Goal: Book appointment/travel/reservation

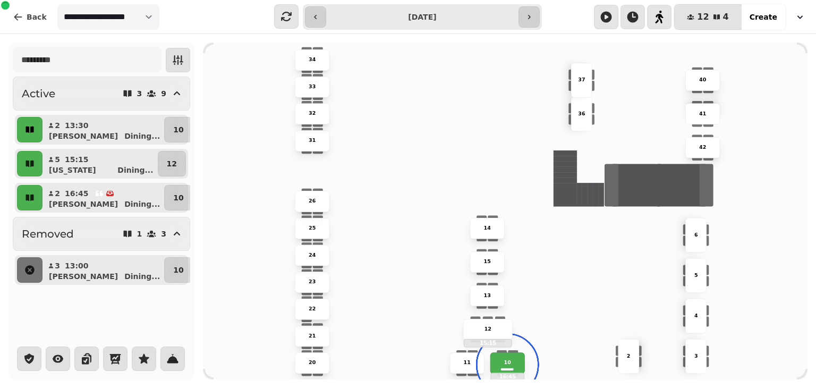
click at [32, 132] on icon "button" at bounding box center [30, 130] width 8 height 6
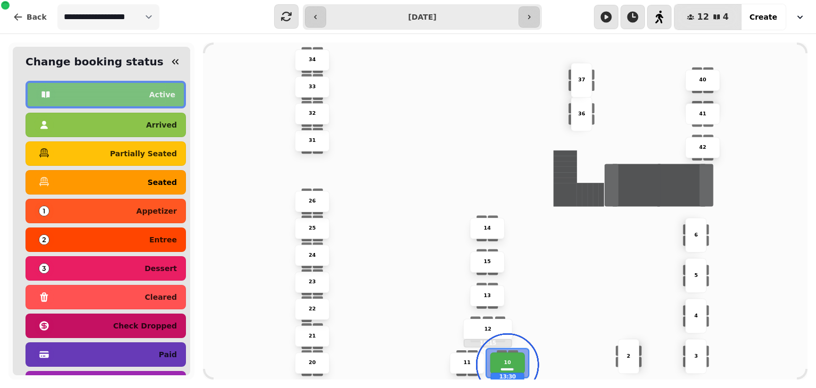
click at [79, 183] on div "seated" at bounding box center [106, 182] width 142 height 17
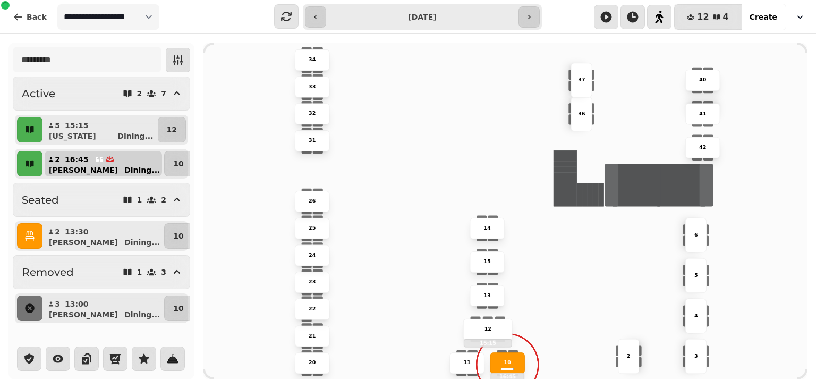
click at [111, 157] on button "2 16:45 [PERSON_NAME] Dining ..." at bounding box center [103, 164] width 117 height 26
select select "**********"
select select "*"
select select "****"
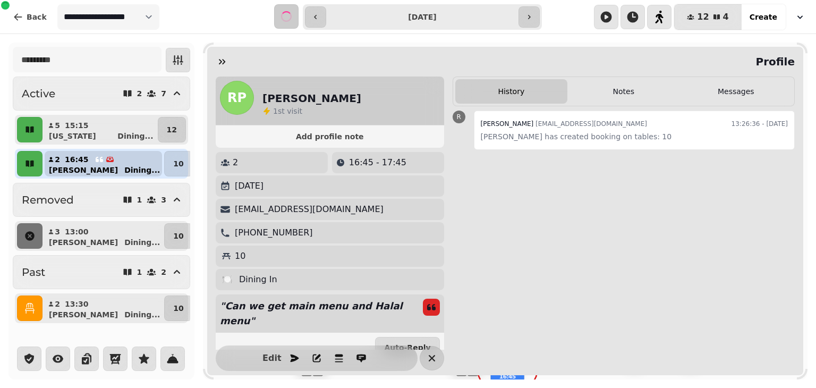
select select "*********"
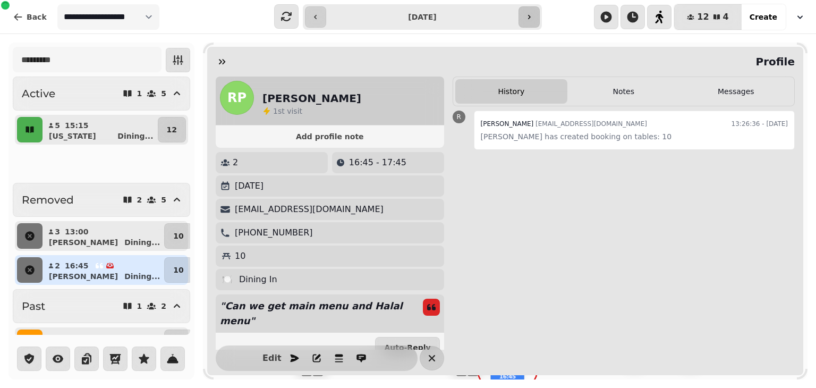
click at [533, 15] on button "button" at bounding box center [529, 16] width 21 height 21
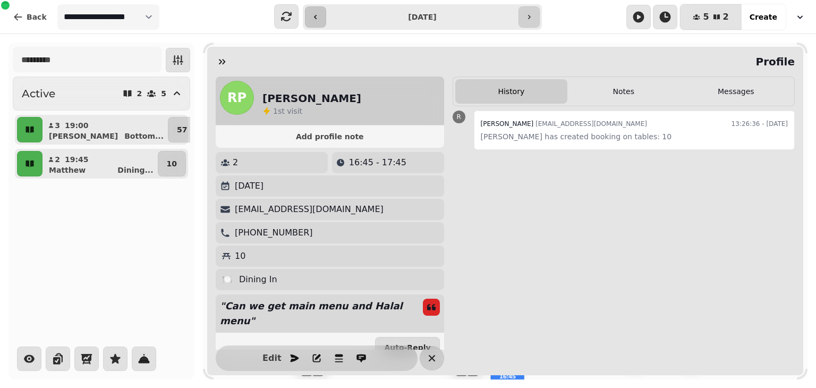
click at [313, 18] on icon "button" at bounding box center [315, 17] width 9 height 9
type input "**********"
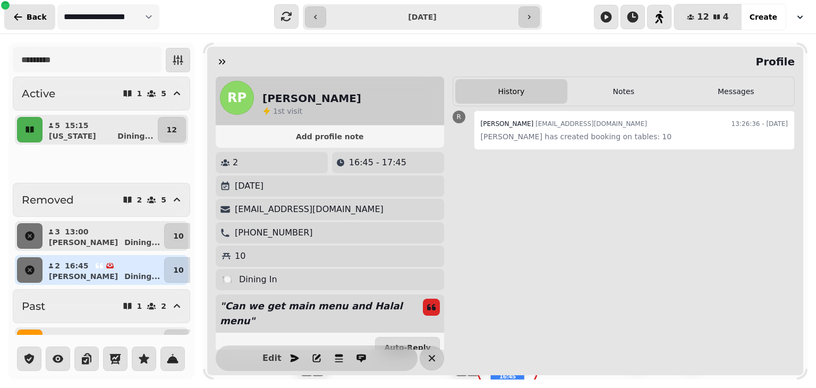
click at [35, 19] on span "Back" at bounding box center [37, 16] width 20 height 7
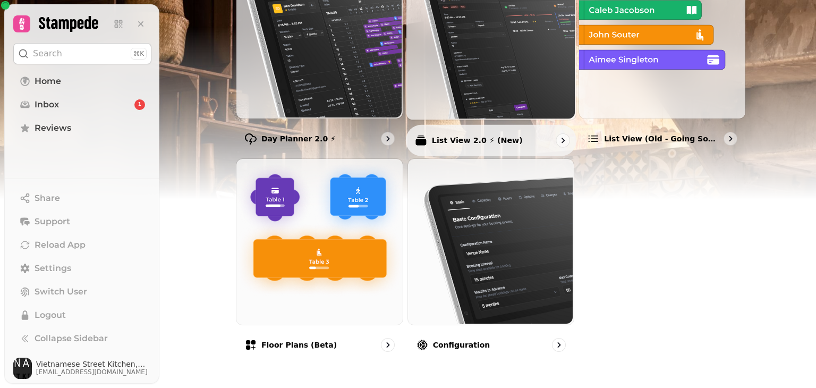
scroll to position [181, 0]
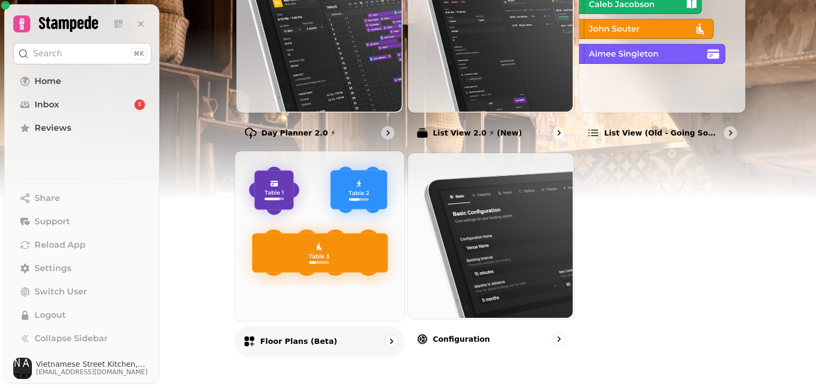
click at [332, 225] on img at bounding box center [319, 235] width 170 height 170
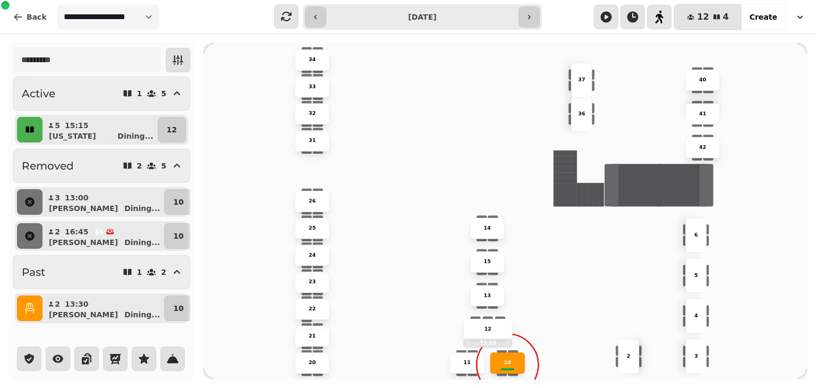
click at [31, 131] on icon "button" at bounding box center [30, 130] width 8 height 6
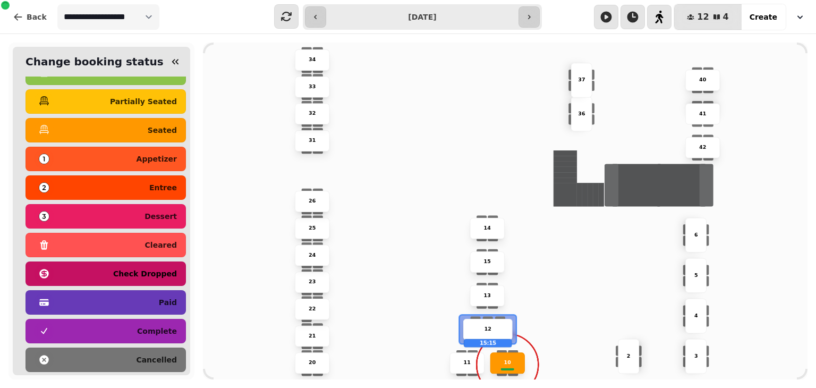
scroll to position [47, 0]
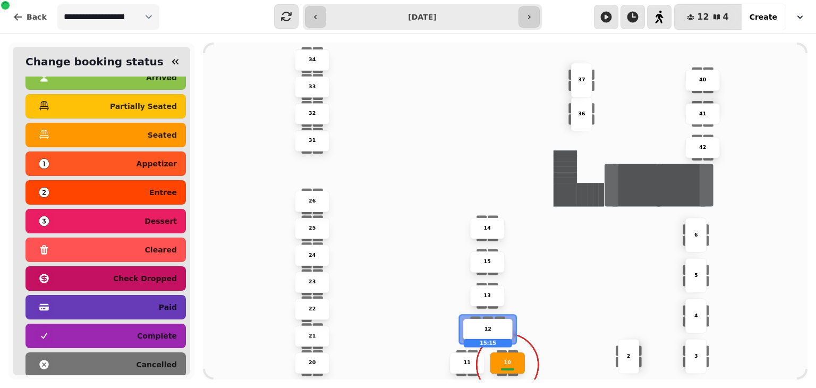
click at [262, 190] on div "34 15 23 14 36 31 33 21 11 2 42 25 20 13 40 5 24 26 10 12 15:15 32 41 22 4 6 37…" at bounding box center [505, 211] width 605 height 337
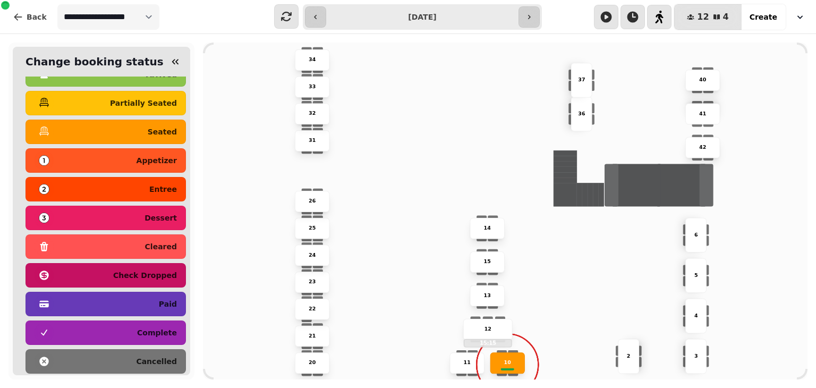
scroll to position [44, 0]
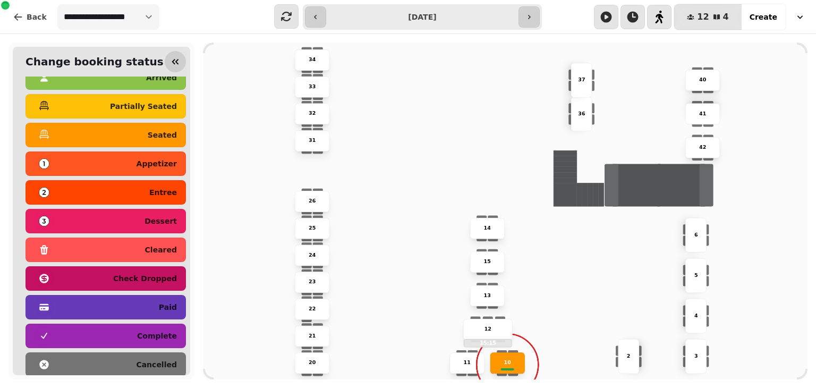
click at [175, 63] on icon "button" at bounding box center [175, 61] width 11 height 11
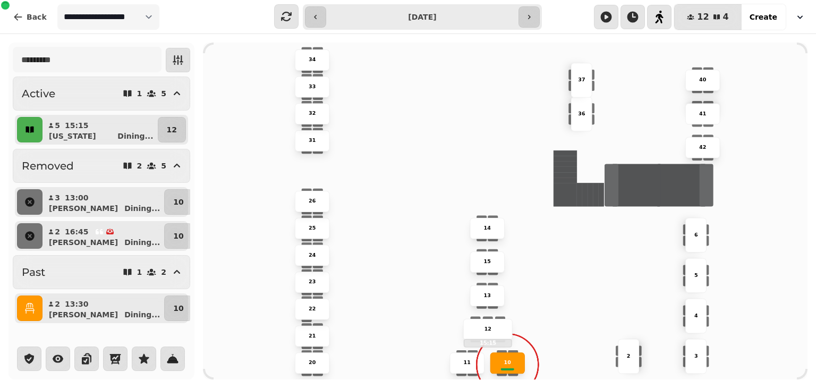
click at [32, 136] on button "button" at bounding box center [30, 130] width 26 height 26
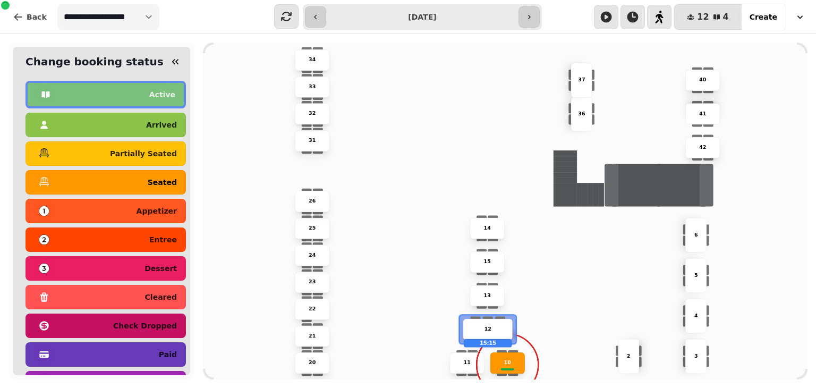
click at [163, 182] on p "seated" at bounding box center [162, 182] width 29 height 7
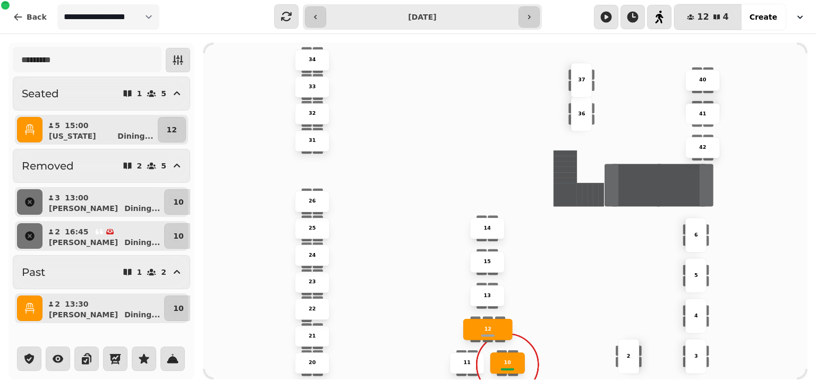
click at [27, 313] on icon "button" at bounding box center [29, 308] width 11 height 11
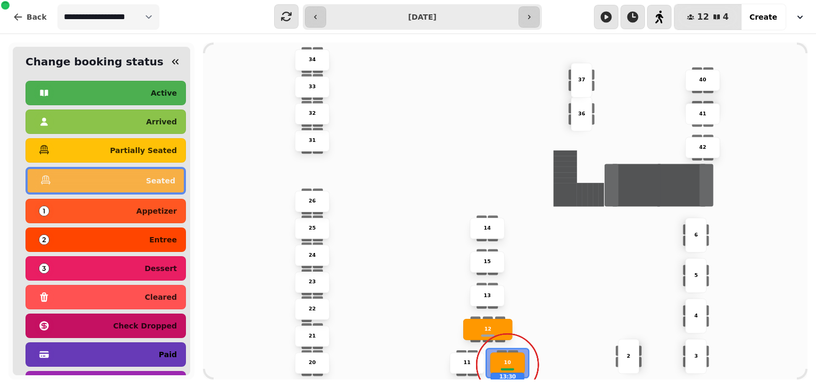
scroll to position [79, 0]
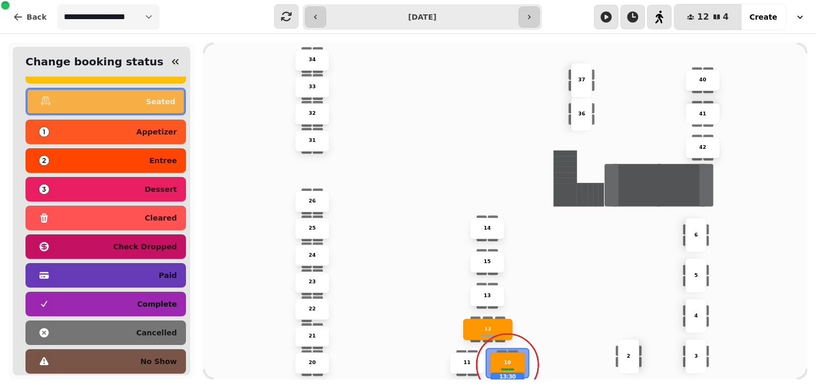
click at [133, 305] on div "complete" at bounding box center [106, 304] width 142 height 17
